Goal: Book appointment/travel/reservation

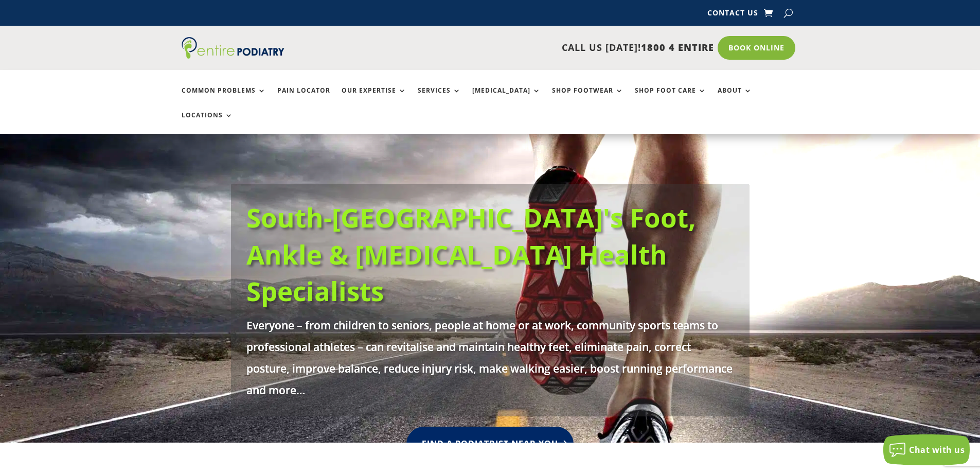
click at [487, 427] on link "Find A Podiatrist Near You" at bounding box center [489, 444] width 167 height 34
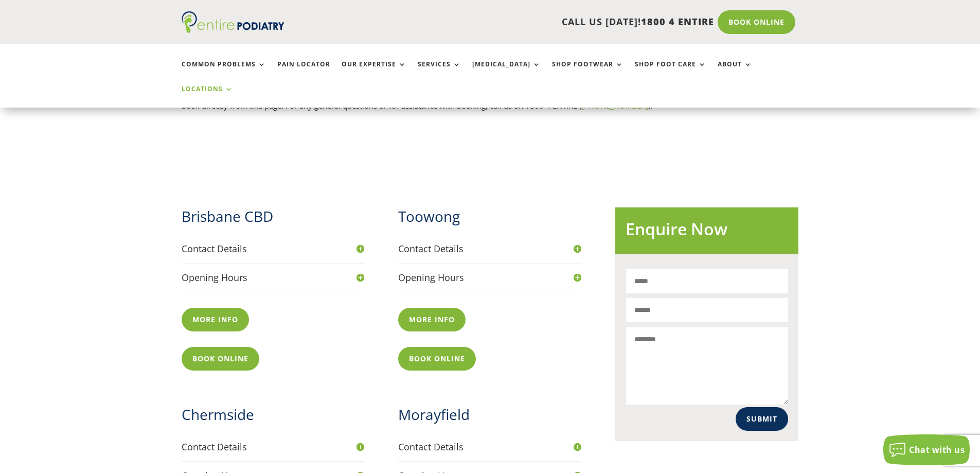
scroll to position [329, 0]
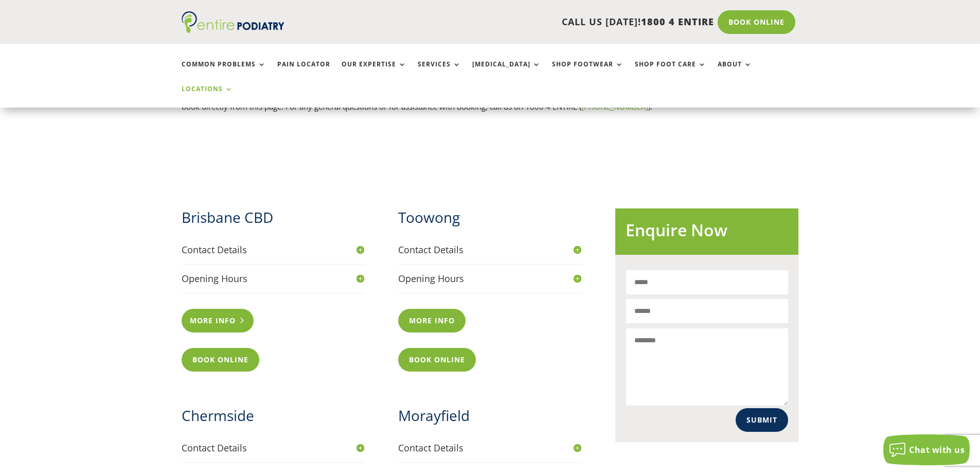
click at [230, 309] on link "More info" at bounding box center [218, 321] width 73 height 24
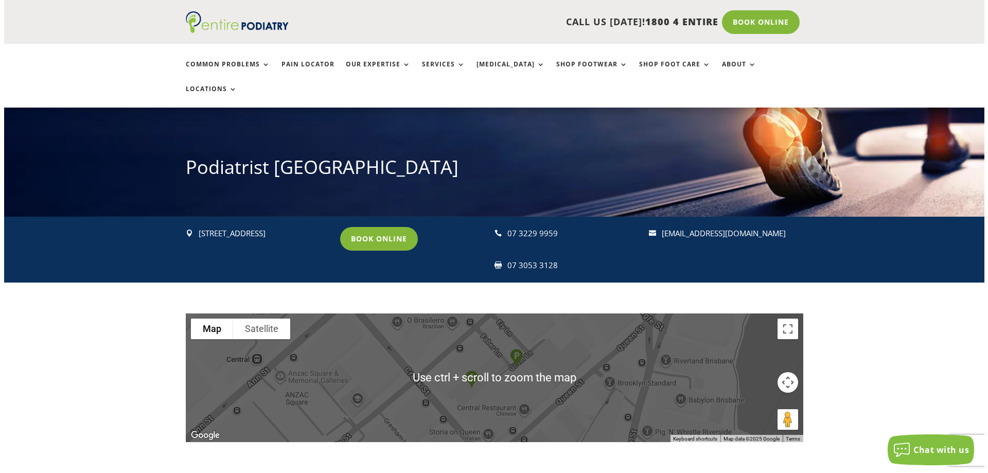
scroll to position [82, 0]
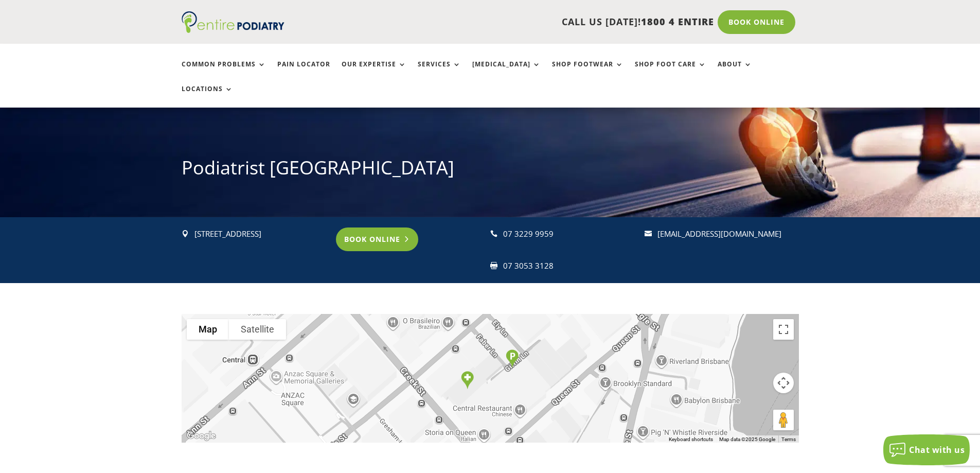
click at [382, 227] on link "Book Online" at bounding box center [377, 239] width 83 height 24
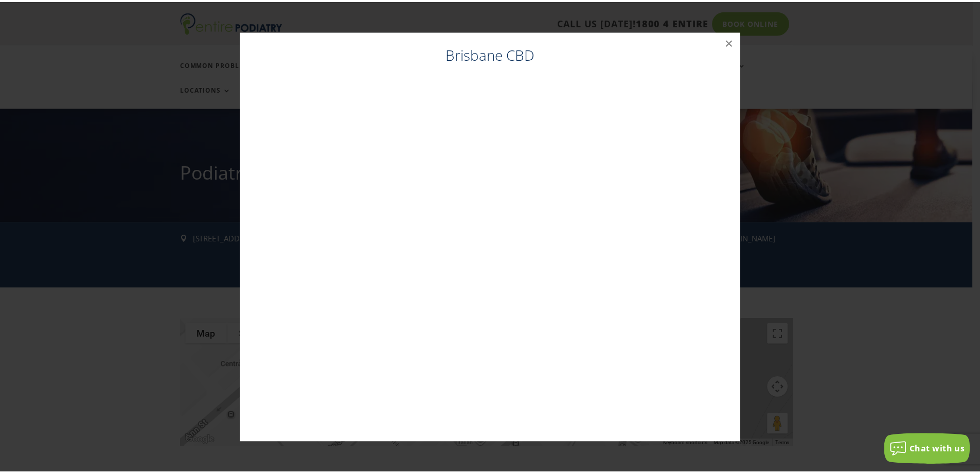
scroll to position [74, 0]
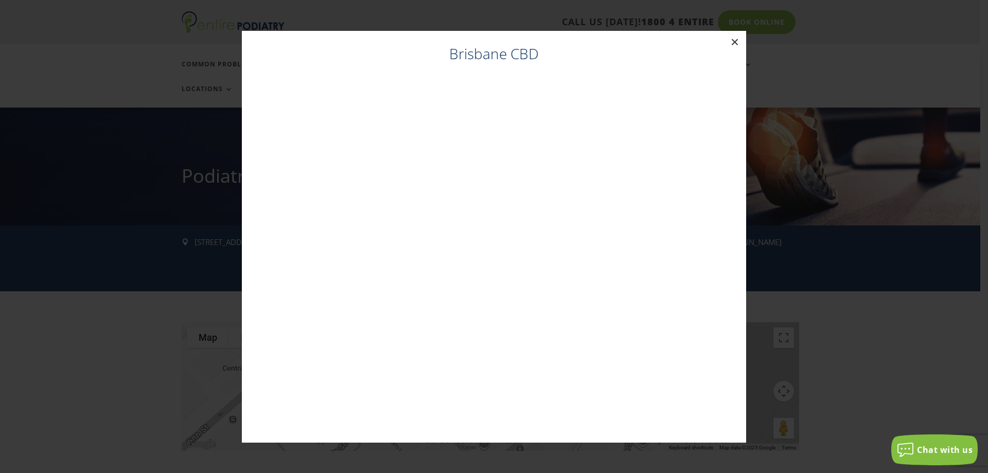
click at [735, 40] on button "×" at bounding box center [734, 42] width 23 height 23
